Goal: Use online tool/utility: Utilize a website feature to perform a specific function

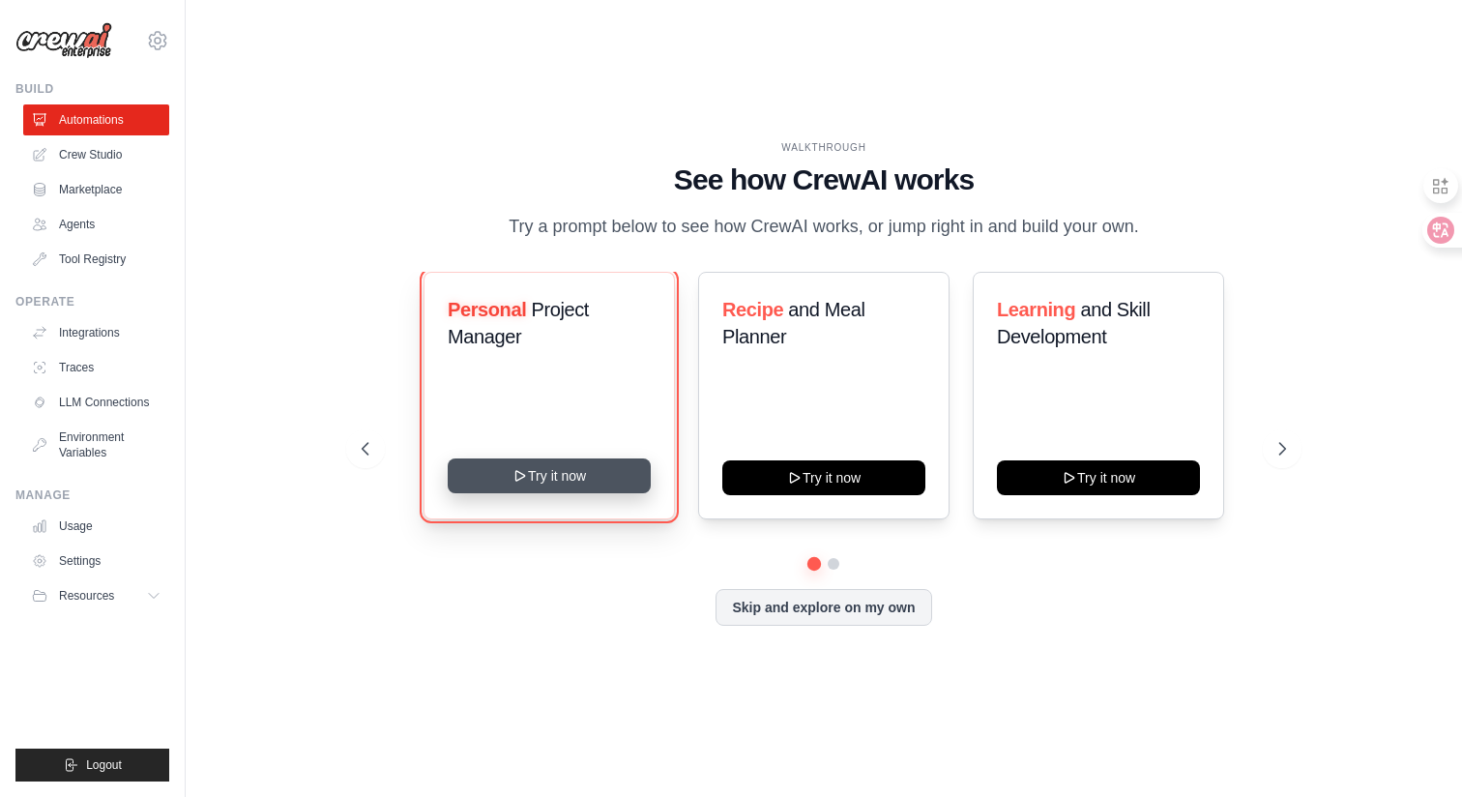
click at [531, 493] on button "Try it now" at bounding box center [549, 475] width 203 height 35
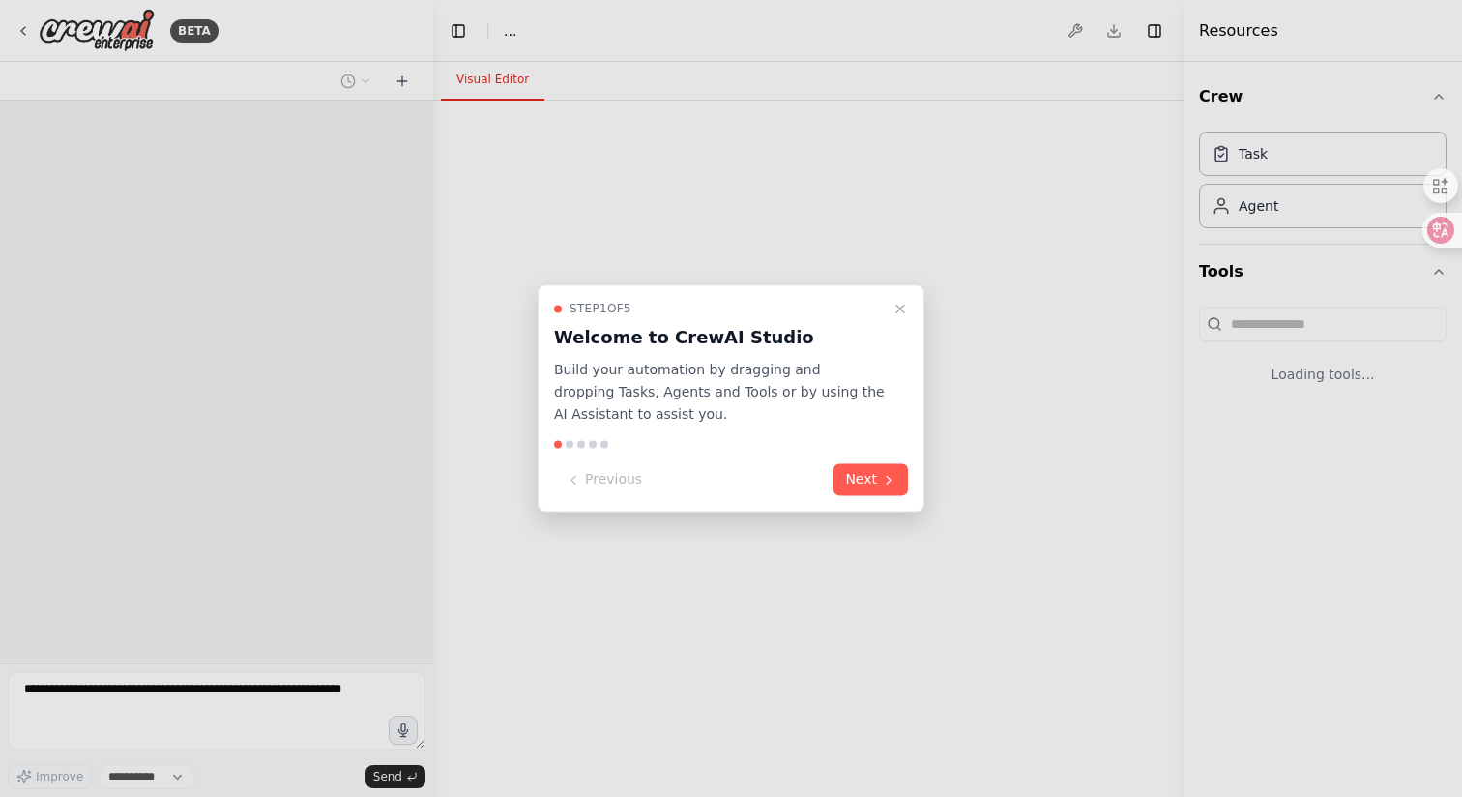
select select "****"
